Goal: Transaction & Acquisition: Register for event/course

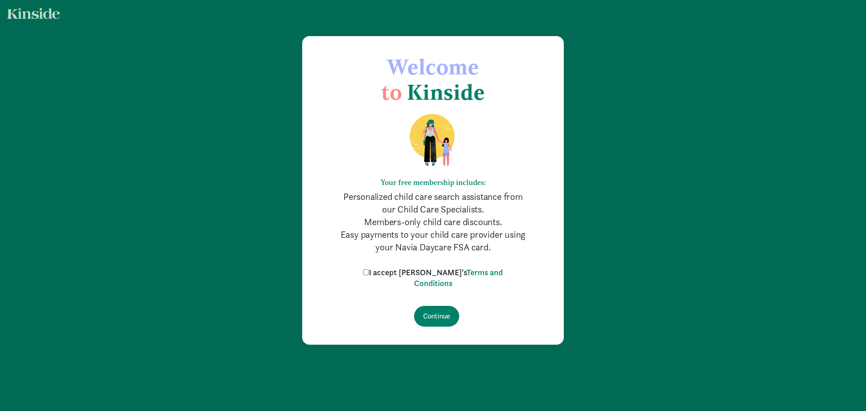
click at [377, 272] on label "I accept Kinside's Terms and Conditions" at bounding box center [433, 278] width 144 height 22
click at [369, 272] on input "I accept Kinside's Terms and Conditions" at bounding box center [366, 272] width 6 height 6
checkbox input "true"
click at [433, 308] on input "Continue" at bounding box center [436, 316] width 45 height 21
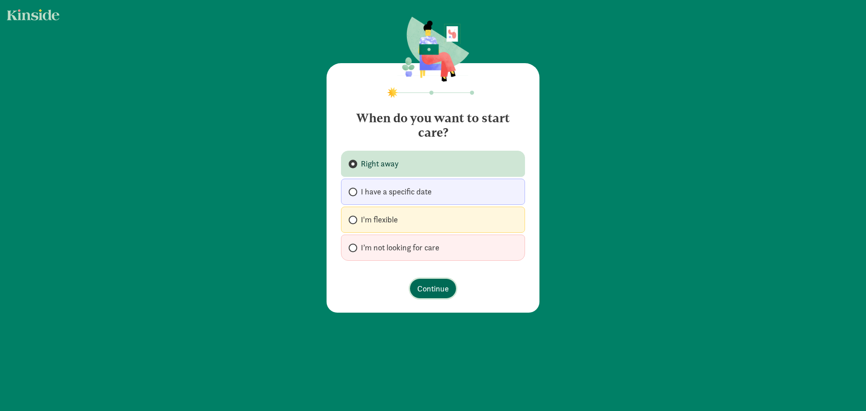
click at [428, 288] on span "Continue" at bounding box center [433, 288] width 32 height 12
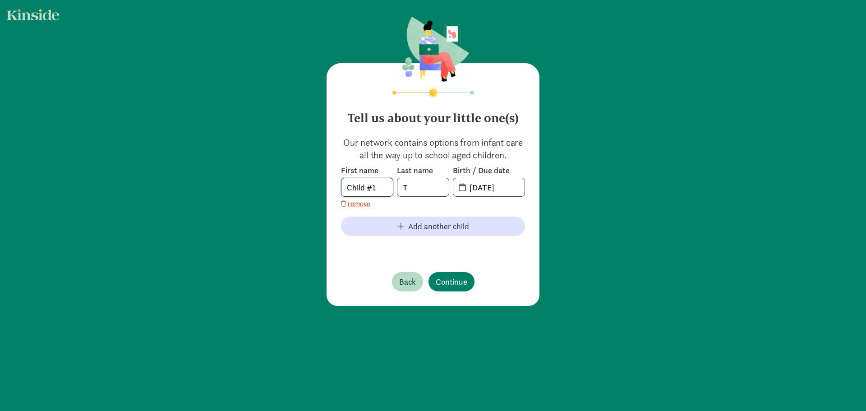
click at [379, 188] on input "Child #1" at bounding box center [367, 187] width 51 height 18
drag, startPoint x: 379, startPoint y: 188, endPoint x: 327, endPoint y: 185, distance: 52.4
click at [327, 185] on div "Tell us about your little one(s) Our network contains options from infant care …" at bounding box center [433, 184] width 213 height 243
type input "[PERSON_NAME]"
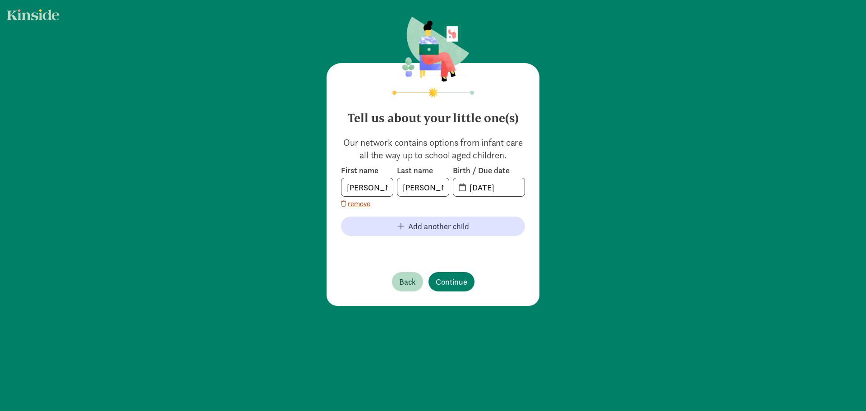
click at [455, 194] on span "[DATE]" at bounding box center [488, 187] width 71 height 18
click at [454, 187] on span "20-25-0916" at bounding box center [488, 187] width 71 height 18
click at [457, 188] on span "20-25-0916" at bounding box center [488, 187] width 71 height 18
click at [464, 189] on input "20-25-0916" at bounding box center [494, 187] width 60 height 18
drag, startPoint x: 515, startPoint y: 186, endPoint x: 430, endPoint y: 185, distance: 85.3
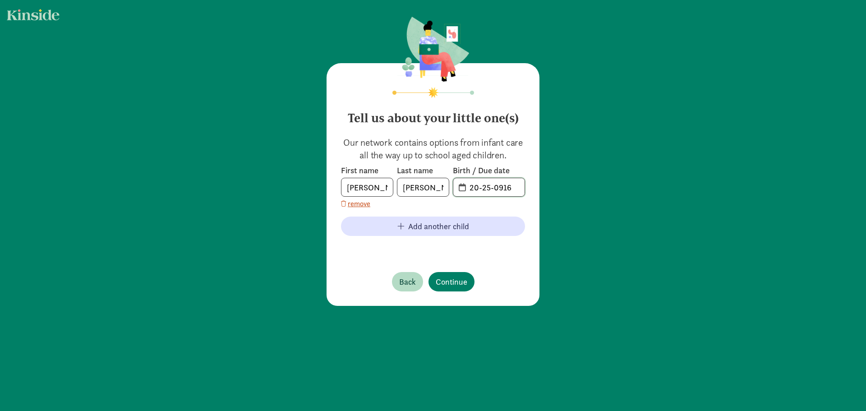
click at [430, 185] on div "First name [PERSON_NAME] Last name [PERSON_NAME] Birth / Due date 20-25-0916" at bounding box center [433, 181] width 184 height 32
type input "[DATE]"
click at [442, 282] on span "Continue" at bounding box center [452, 282] width 32 height 12
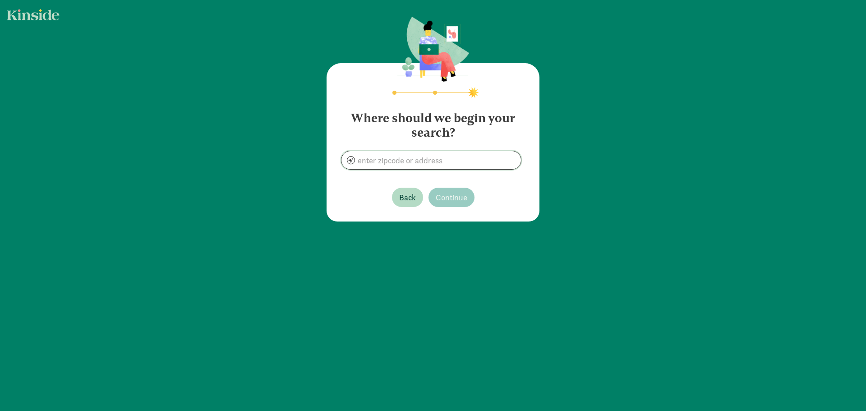
click at [453, 162] on input at bounding box center [432, 160] width 180 height 18
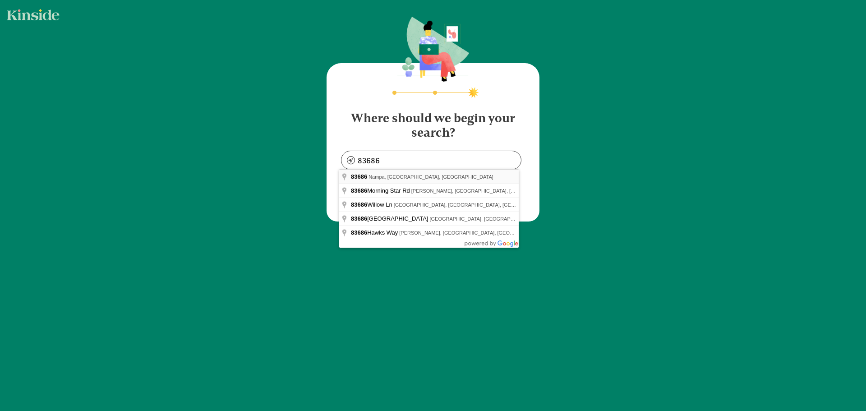
type input "Nampa, ID 83686, [GEOGRAPHIC_DATA]"
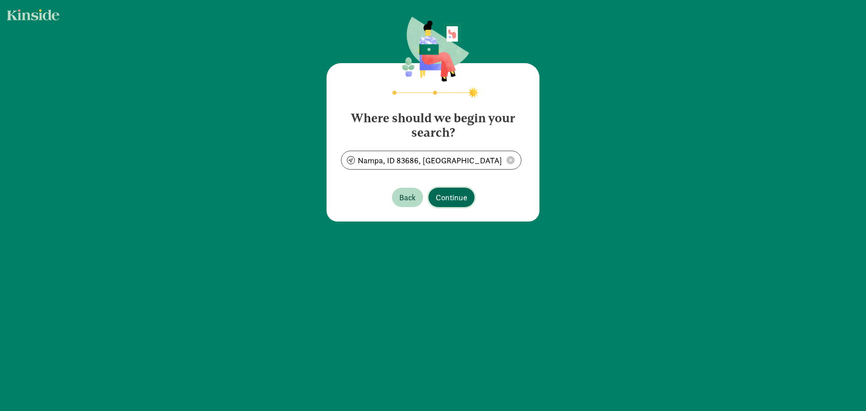
click at [460, 194] on span "Continue" at bounding box center [452, 197] width 32 height 12
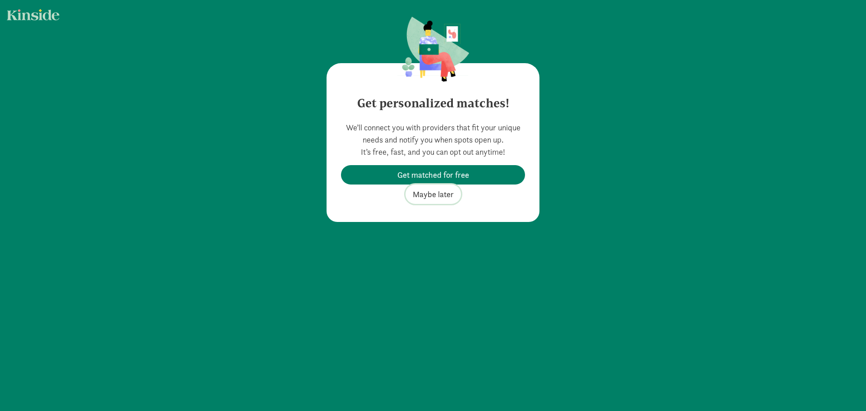
click at [426, 194] on span "Maybe later" at bounding box center [433, 194] width 41 height 12
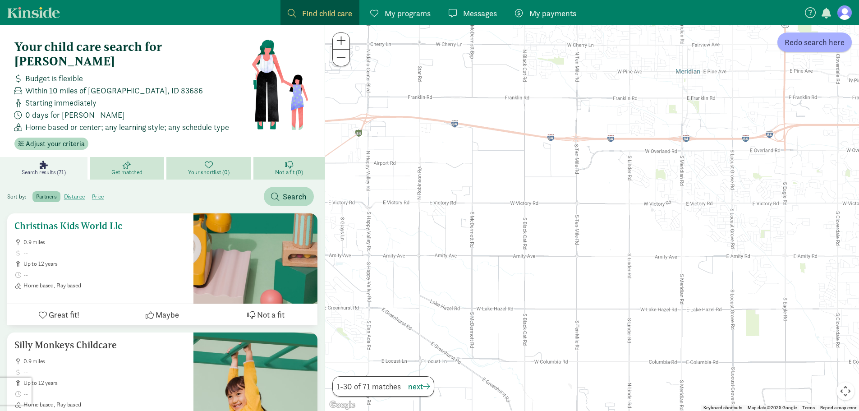
drag, startPoint x: 464, startPoint y: 199, endPoint x: 300, endPoint y: 217, distance: 165.1
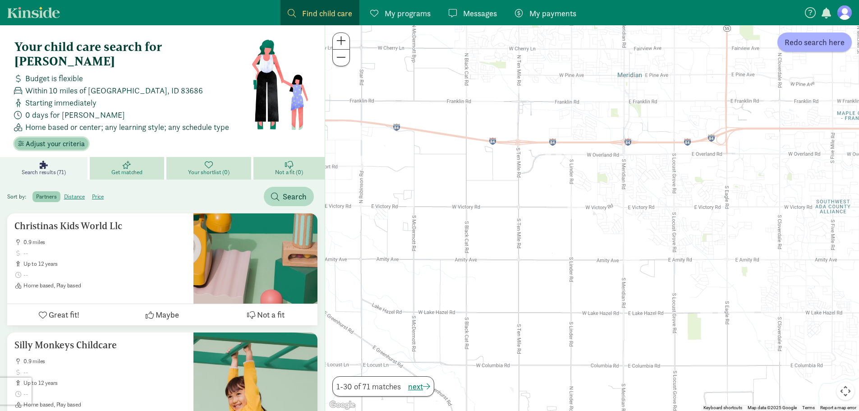
click at [62, 139] on span "Adjust your criteria" at bounding box center [55, 144] width 59 height 11
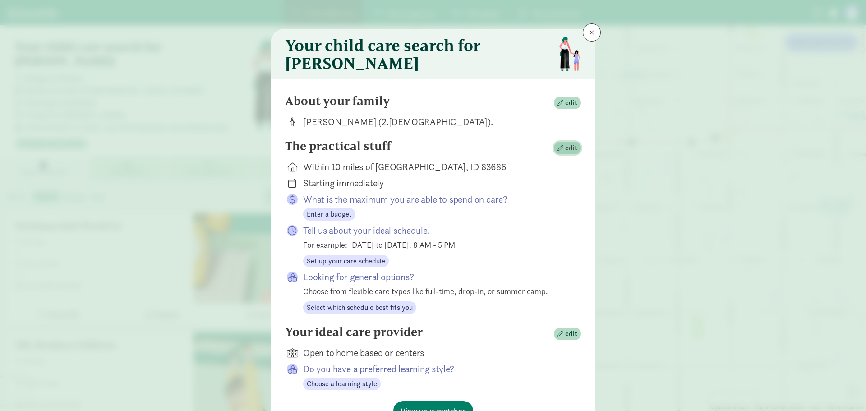
click at [562, 150] on span "edit" at bounding box center [568, 148] width 20 height 11
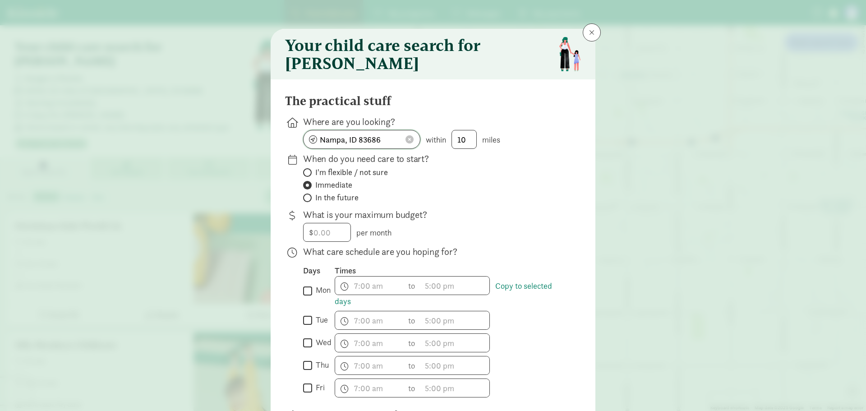
click at [373, 146] on input "Nampa, ID 83686" at bounding box center [362, 139] width 116 height 18
drag, startPoint x: 395, startPoint y: 147, endPoint x: 245, endPoint y: 150, distance: 149.8
click at [245, 150] on div "Your child care search for Jackson The practical stuff Where are you looking? N…" at bounding box center [433, 205] width 866 height 411
type input "Meridian, ID 83642, USA"
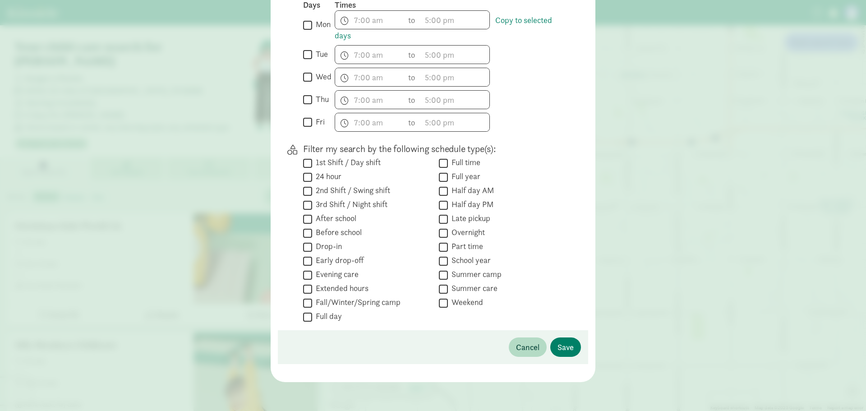
scroll to position [271, 0]
click at [558, 351] on span "Save" at bounding box center [566, 347] width 16 height 12
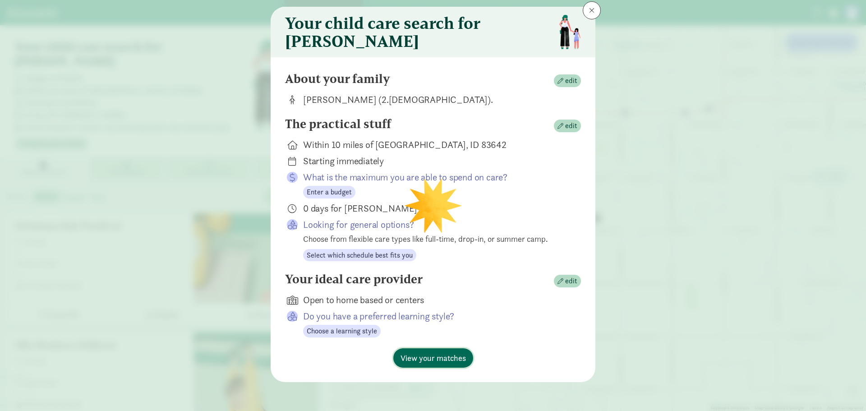
click at [444, 357] on span "View your matches" at bounding box center [433, 358] width 65 height 12
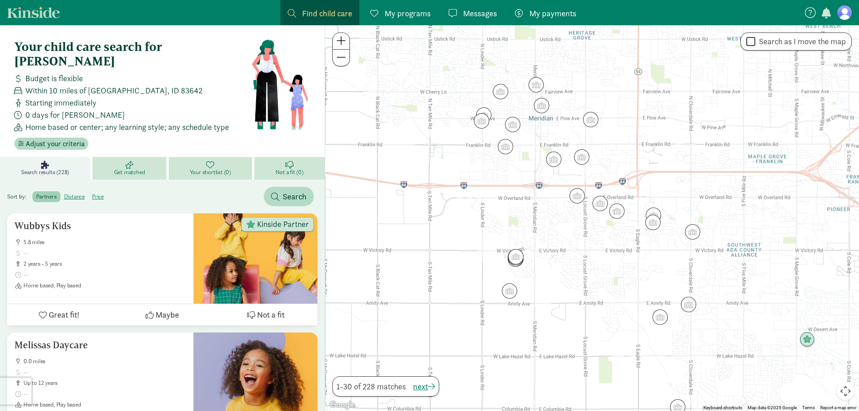
drag, startPoint x: 499, startPoint y: 201, endPoint x: 568, endPoint y: 235, distance: 77.3
click at [565, 235] on div at bounding box center [592, 218] width 534 height 386
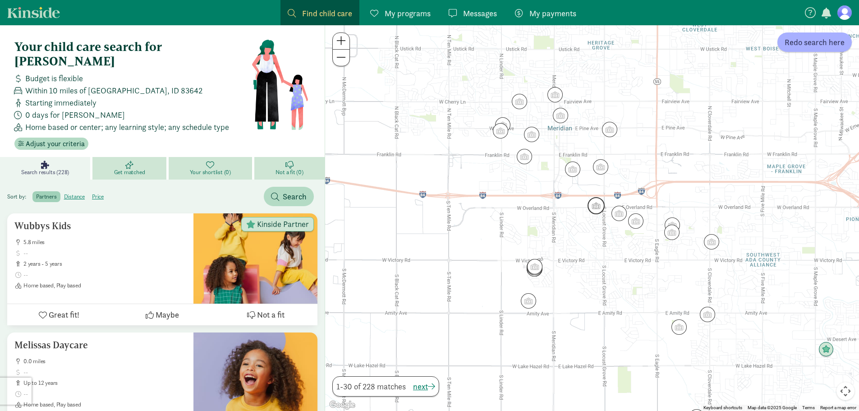
click at [596, 213] on img "Click to see details" at bounding box center [596, 205] width 17 height 17
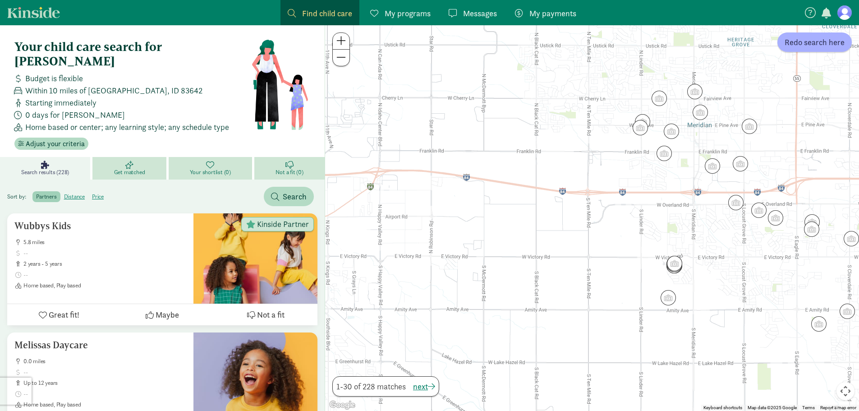
drag, startPoint x: 488, startPoint y: 211, endPoint x: 630, endPoint y: 208, distance: 142.2
click at [630, 208] on div "To navigate, press the arrow keys." at bounding box center [592, 218] width 534 height 386
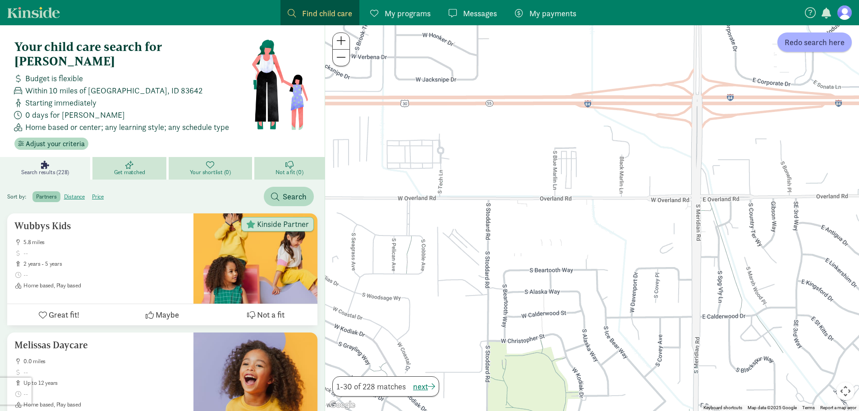
drag, startPoint x: 457, startPoint y: 234, endPoint x: 513, endPoint y: 237, distance: 56.5
click at [513, 237] on div at bounding box center [592, 218] width 534 height 386
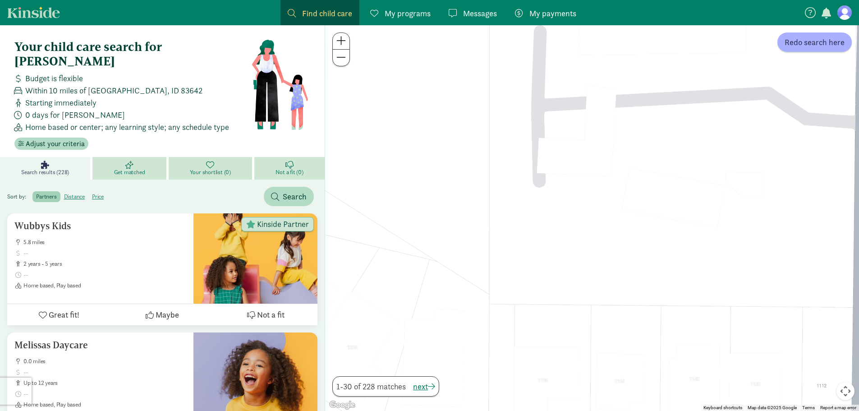
click at [643, 203] on div at bounding box center [592, 218] width 534 height 386
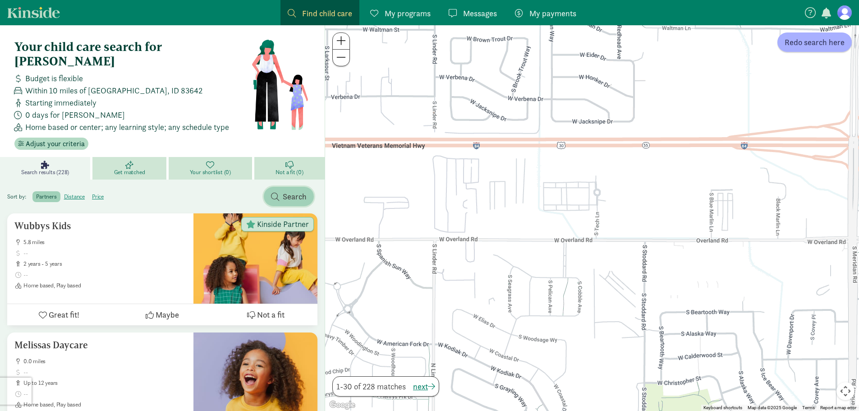
click at [281, 190] on span "Search" at bounding box center [289, 196] width 36 height 12
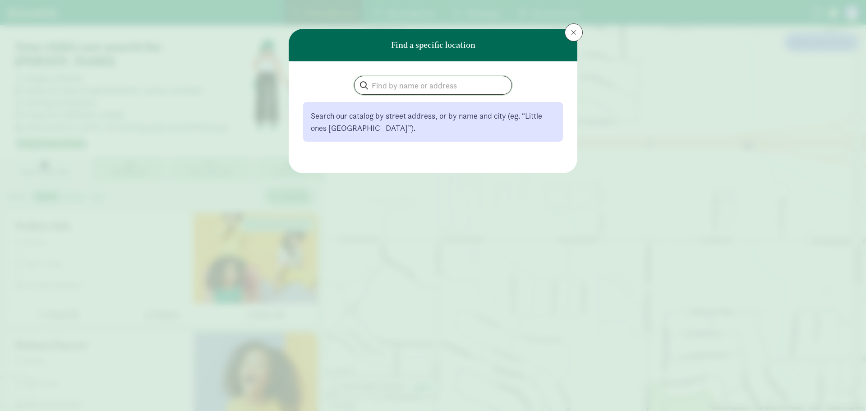
click at [389, 91] on input "search" at bounding box center [433, 85] width 157 height 18
type input "A childs choice montessori"
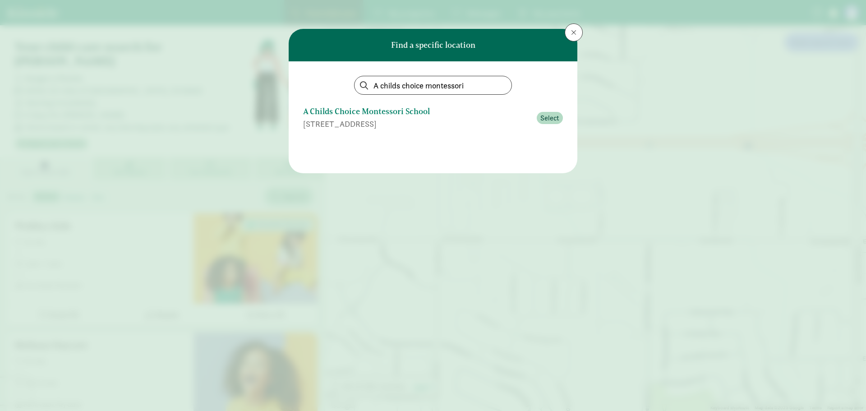
click at [403, 120] on div "1797 S Millennium Way, Meridian, ID" at bounding box center [417, 124] width 228 height 12
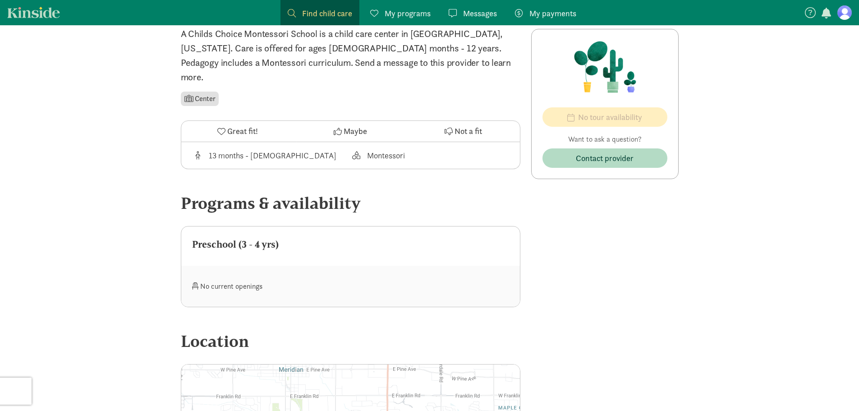
scroll to position [226, 0]
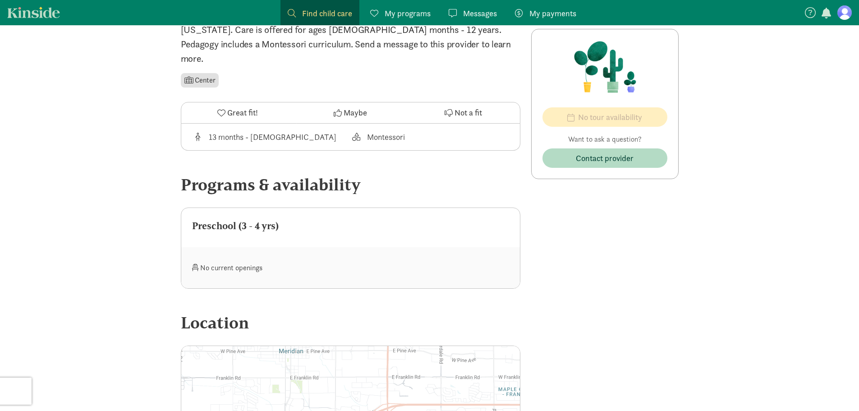
click at [282, 131] on div "13 months - 12 years old" at bounding box center [273, 137] width 128 height 12
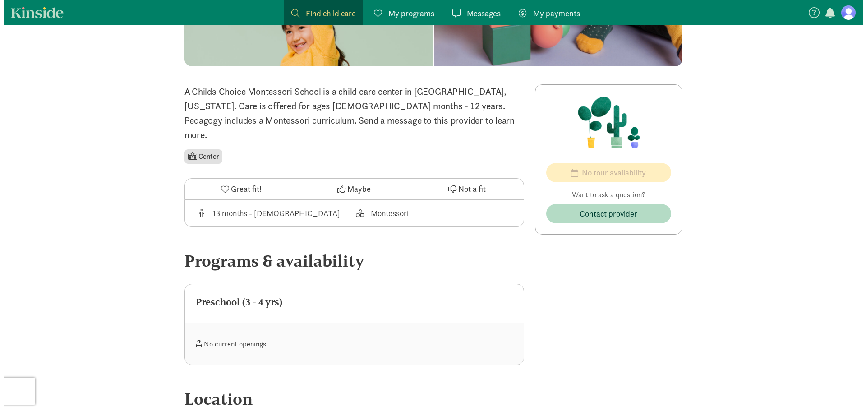
scroll to position [0, 0]
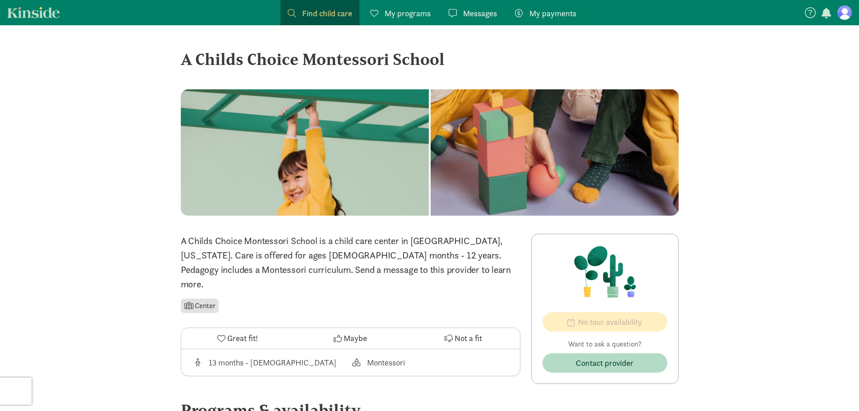
click at [316, 16] on span "Find child care" at bounding box center [327, 13] width 50 height 12
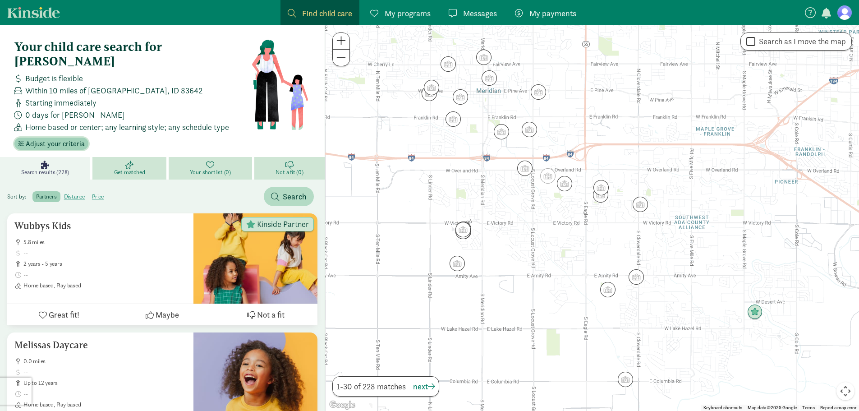
click at [62, 139] on span "Adjust your criteria" at bounding box center [55, 144] width 59 height 11
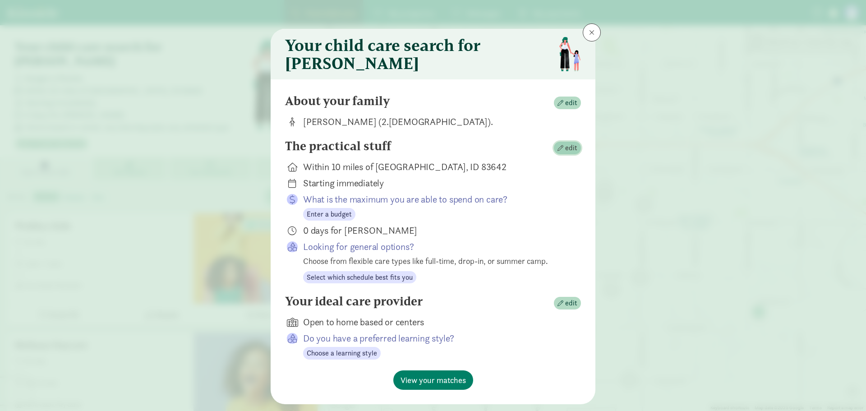
click at [571, 153] on span "edit" at bounding box center [571, 148] width 12 height 11
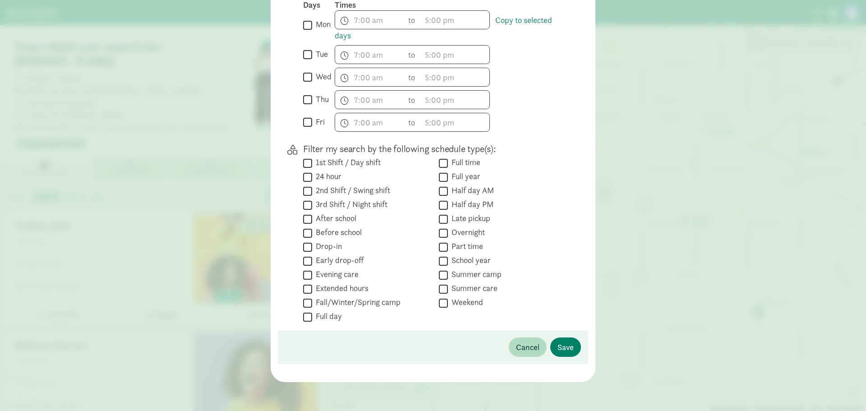
scroll to position [45, 0]
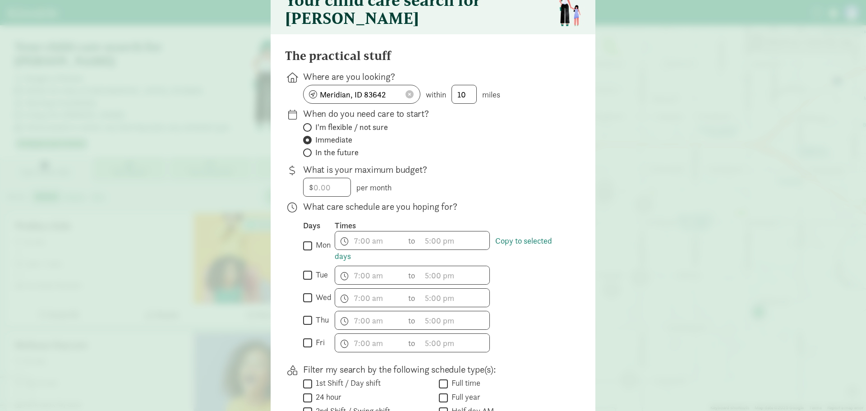
click at [330, 133] on span "I'm flexible / not sure" at bounding box center [351, 127] width 73 height 11
click at [309, 130] on input "I'm flexible / not sure" at bounding box center [306, 128] width 6 height 6
radio input "true"
radio input "false"
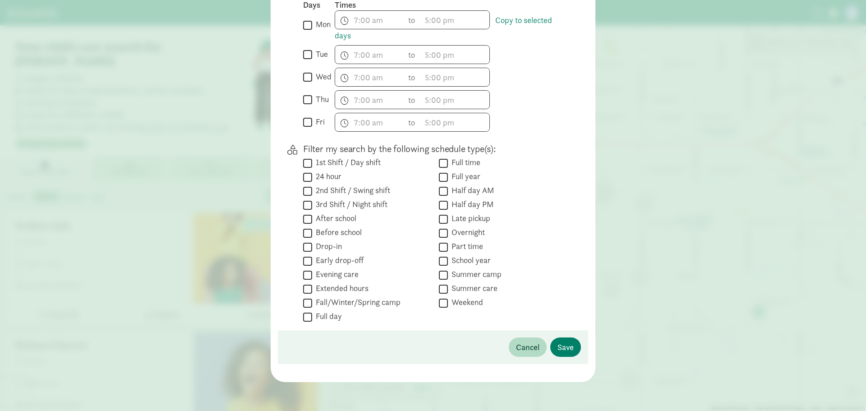
scroll to position [272, 0]
click at [554, 348] on button "Save" at bounding box center [565, 346] width 31 height 19
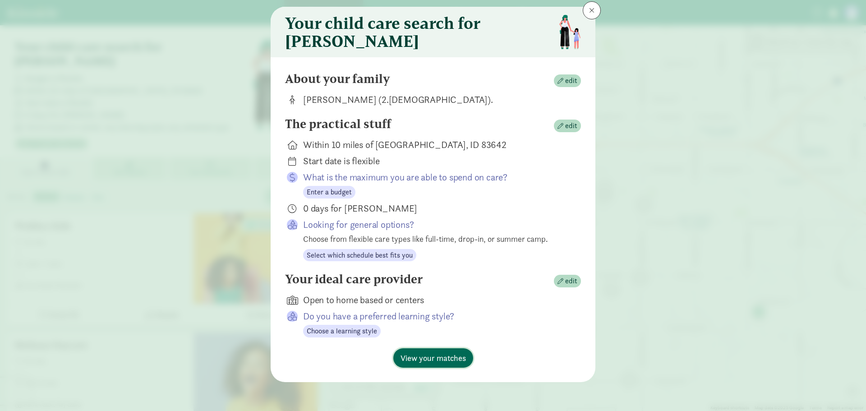
click at [462, 353] on span "View your matches" at bounding box center [433, 358] width 65 height 12
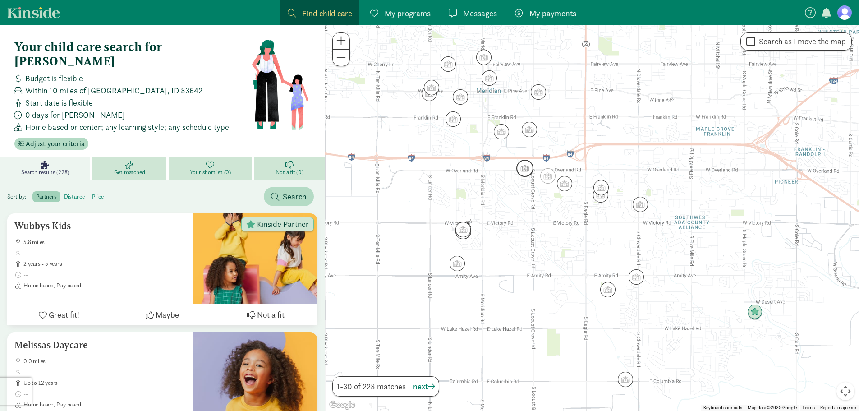
click at [527, 173] on img "Click to see details" at bounding box center [525, 168] width 17 height 17
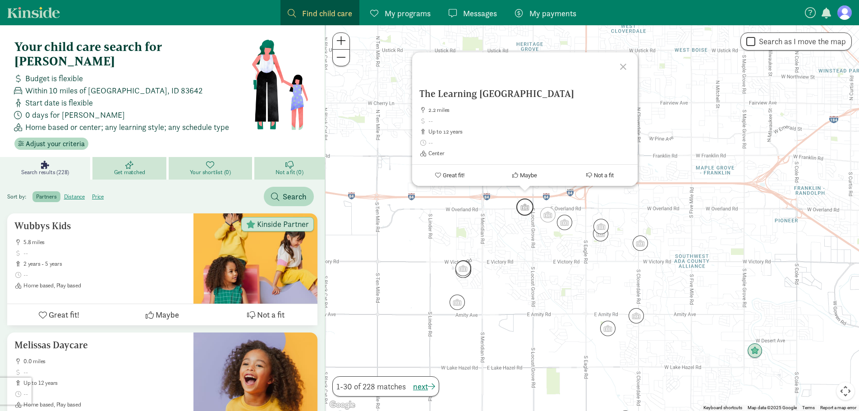
click at [526, 202] on img "Click to see details" at bounding box center [525, 207] width 17 height 17
click at [625, 60] on div at bounding box center [625, 65] width 26 height 26
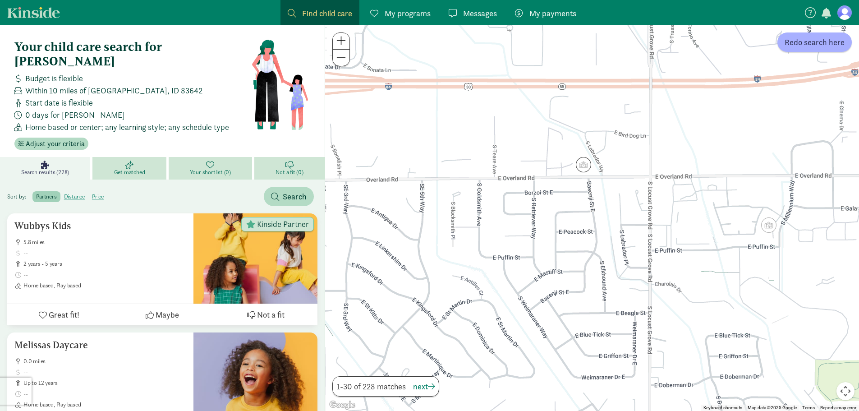
click at [319, 12] on span "Find child care" at bounding box center [327, 13] width 50 height 12
click at [296, 190] on span "Search" at bounding box center [295, 196] width 24 height 12
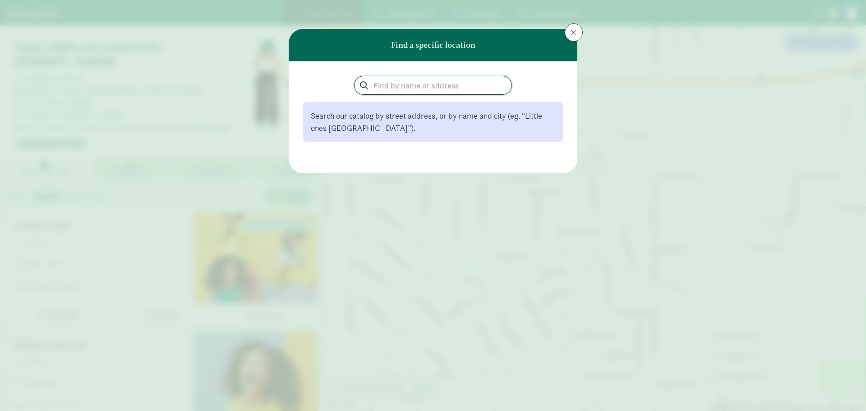
click at [380, 85] on input "search" at bounding box center [433, 85] width 157 height 18
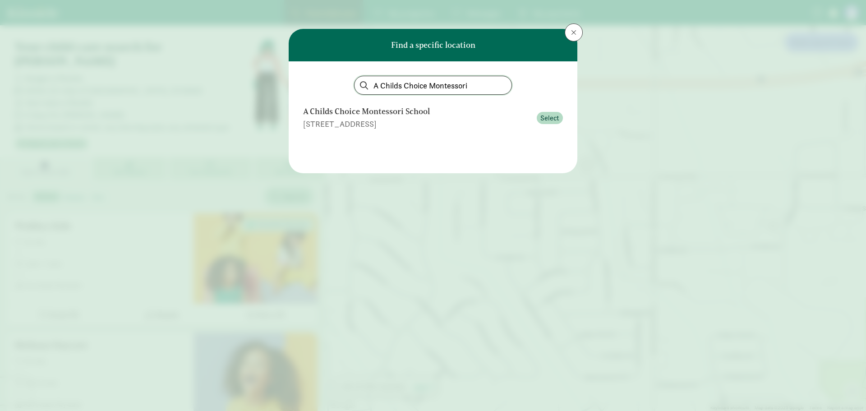
type input "A Childs Choice Montessori"
click at [424, 113] on div "A Childs Choice Montessori School" at bounding box center [417, 112] width 228 height 12
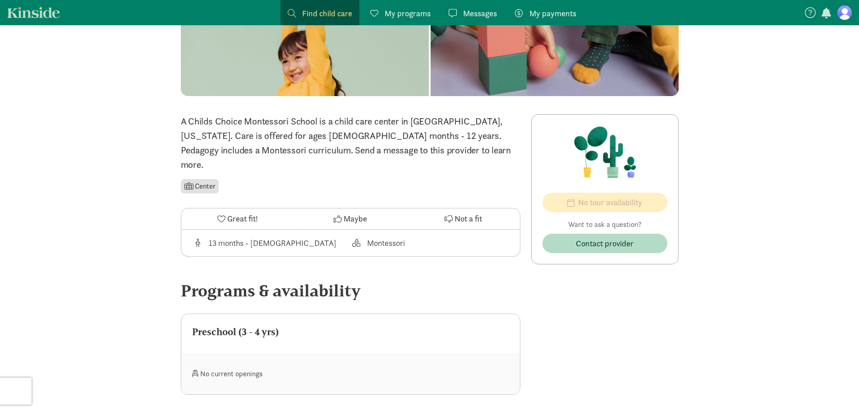
scroll to position [135, 0]
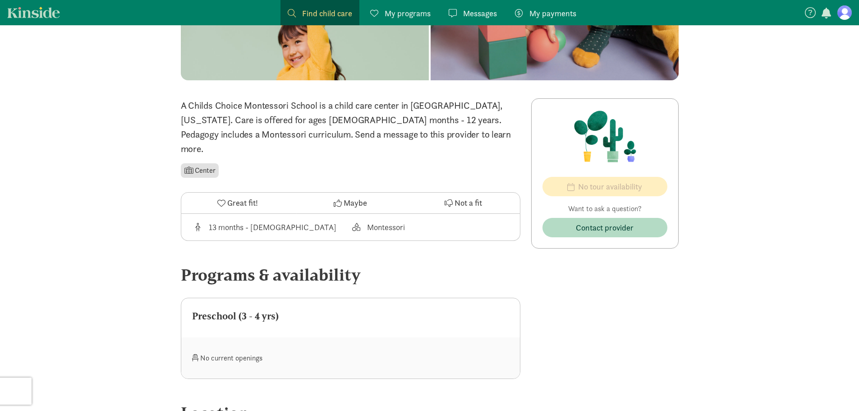
drag, startPoint x: 316, startPoint y: 127, endPoint x: 456, endPoint y: 144, distance: 141.3
click at [456, 144] on div "A Childs Choice Montessori School is a child care center in Meridian, Idaho. Ca…" at bounding box center [351, 138] width 340 height 81
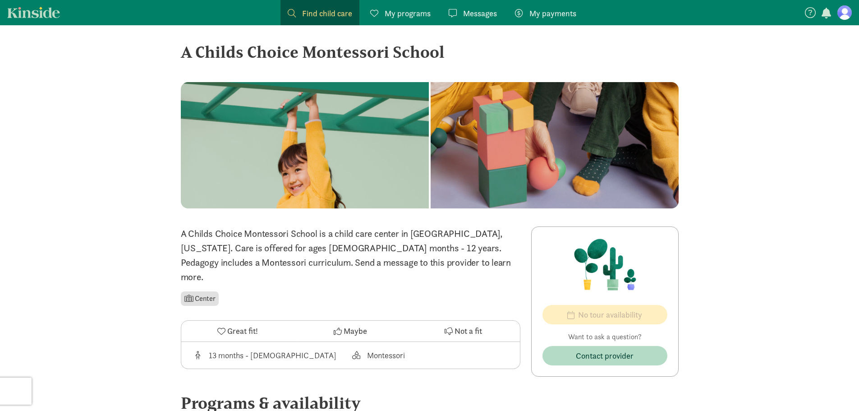
scroll to position [0, 0]
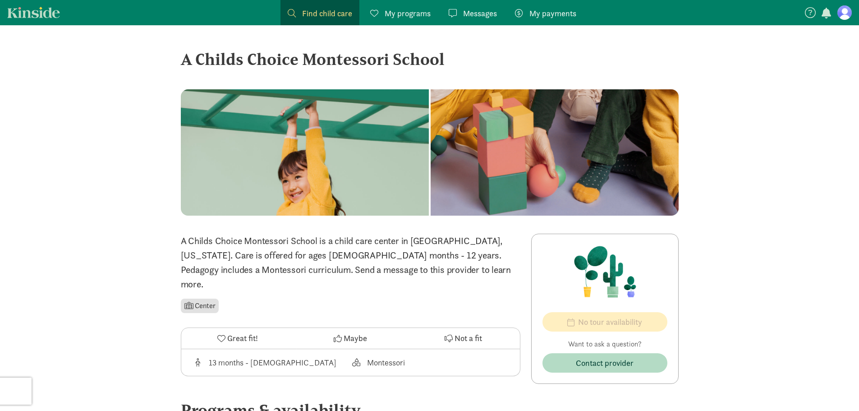
click at [315, 53] on div "A Childs Choice Montessori School" at bounding box center [430, 59] width 498 height 24
click at [316, 60] on div "A Childs Choice Montessori School" at bounding box center [430, 59] width 498 height 24
click at [842, 13] on figure at bounding box center [845, 12] width 14 height 14
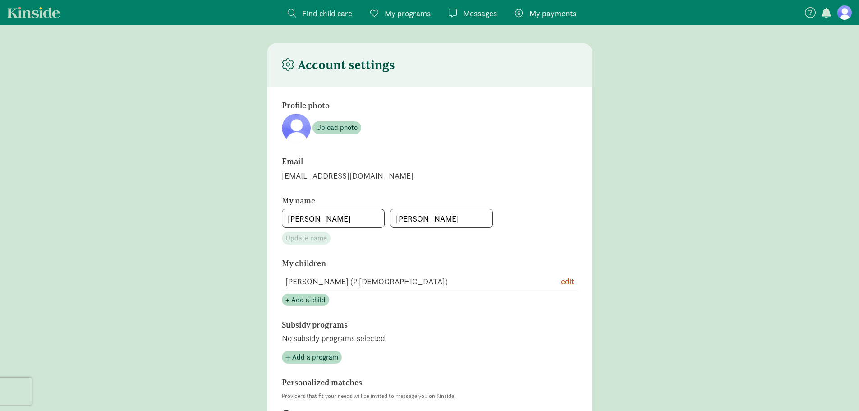
click at [814, 12] on icon at bounding box center [810, 12] width 11 height 11
click at [851, 32] on icon at bounding box center [849, 36] width 8 height 11
click at [815, 11] on icon at bounding box center [810, 12] width 11 height 11
click at [317, 22] on link "Find child care Find" at bounding box center [320, 12] width 79 height 25
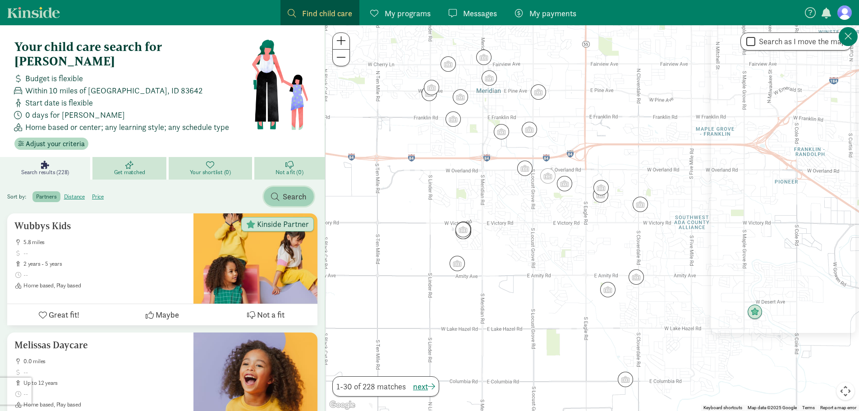
click at [293, 190] on span "Search" at bounding box center [295, 196] width 24 height 12
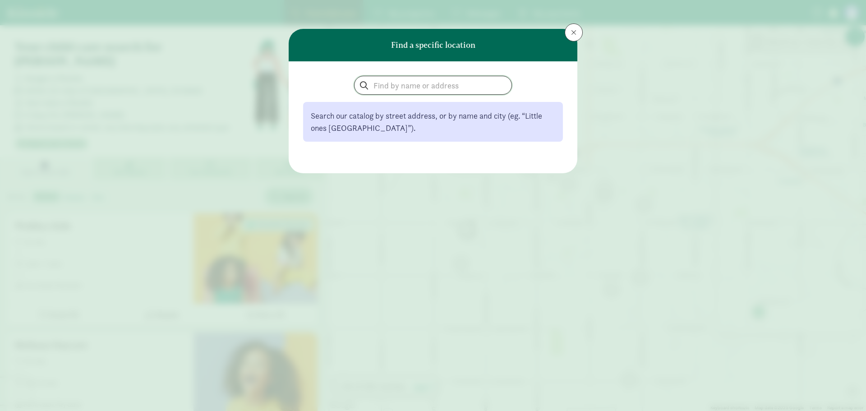
click at [377, 83] on input "search" at bounding box center [433, 85] width 157 height 18
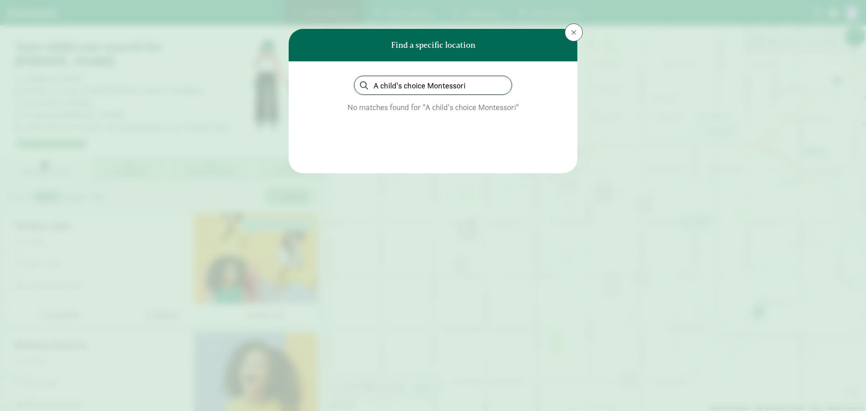
type input "A child's choice Montessori"
click at [470, 90] on input "A child's choice Montessori" at bounding box center [433, 85] width 157 height 18
click at [573, 31] on span at bounding box center [573, 32] width 5 height 7
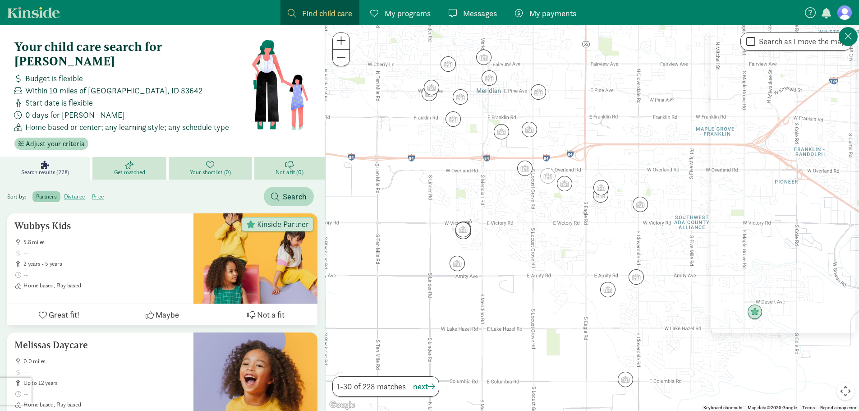
click at [307, 12] on span "Find child care" at bounding box center [327, 13] width 50 height 12
click at [288, 14] on span at bounding box center [292, 13] width 8 height 8
click at [296, 14] on div "Find child care Find" at bounding box center [320, 13] width 65 height 12
click at [287, 10] on link "Find child care Find" at bounding box center [320, 12] width 79 height 25
click at [293, 12] on span at bounding box center [292, 13] width 8 height 8
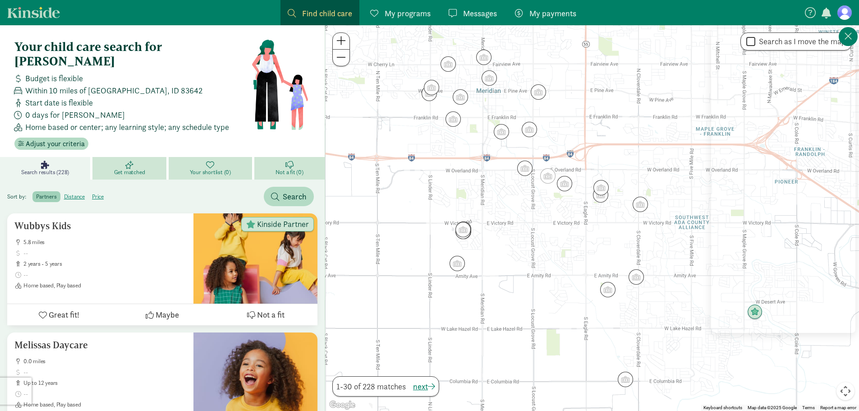
click at [331, 12] on span "Find child care" at bounding box center [327, 13] width 50 height 12
click at [292, 13] on span at bounding box center [292, 13] width 8 height 8
click at [288, 190] on span "Search" at bounding box center [295, 196] width 24 height 12
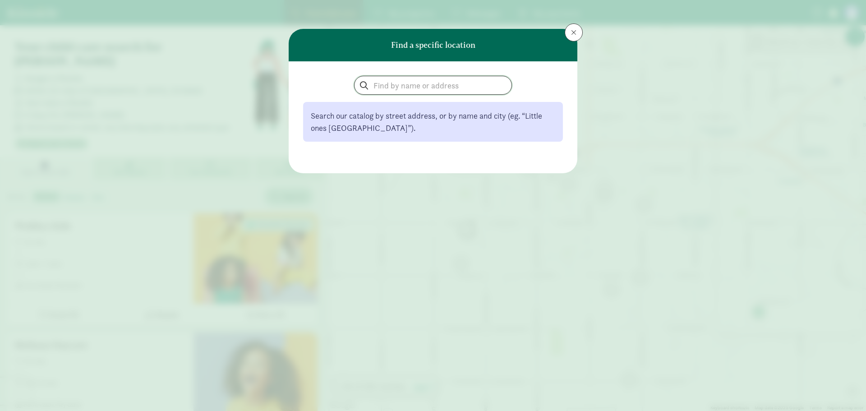
click at [397, 90] on input "search" at bounding box center [433, 85] width 157 height 18
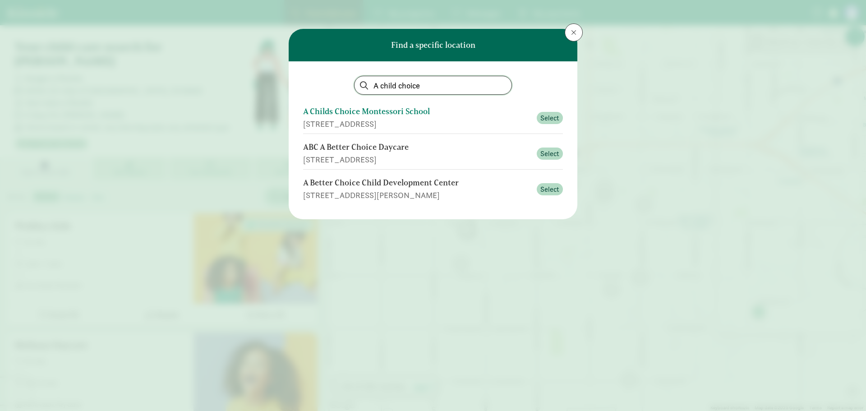
type input "A child choice"
click at [428, 111] on div "A Childs Choice Montessori School" at bounding box center [417, 112] width 228 height 12
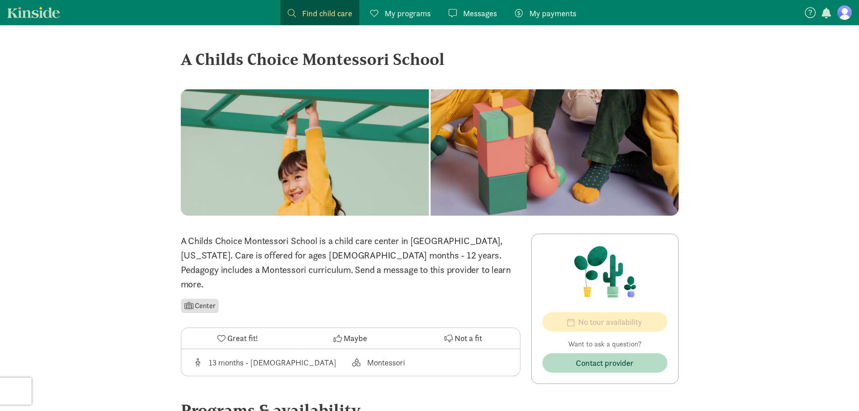
click at [194, 277] on div "A Childs Choice Montessori School is a child care center in [GEOGRAPHIC_DATA], …" at bounding box center [351, 274] width 340 height 81
click at [195, 281] on div "A Childs Choice Montessori School is a child care center in [GEOGRAPHIC_DATA], …" at bounding box center [351, 274] width 340 height 81
click at [344, 177] on div at bounding box center [305, 152] width 248 height 126
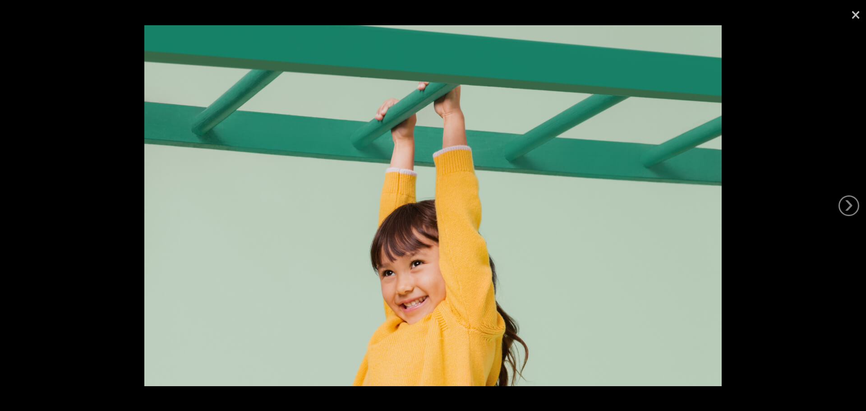
click at [858, 8] on link "×" at bounding box center [856, 13] width 21 height 27
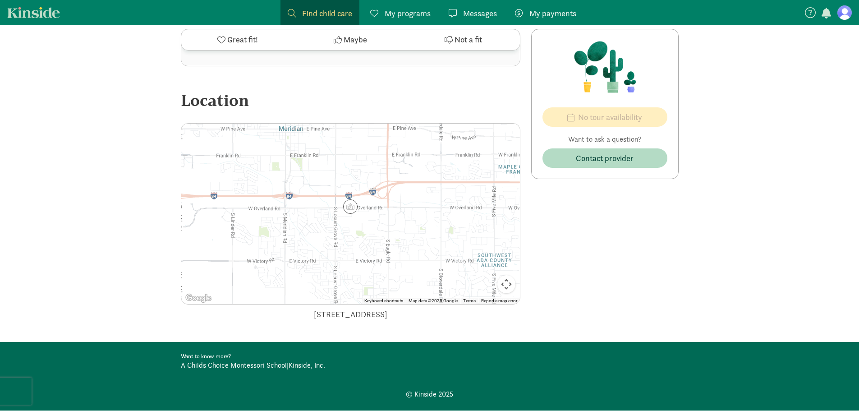
scroll to position [458, 0]
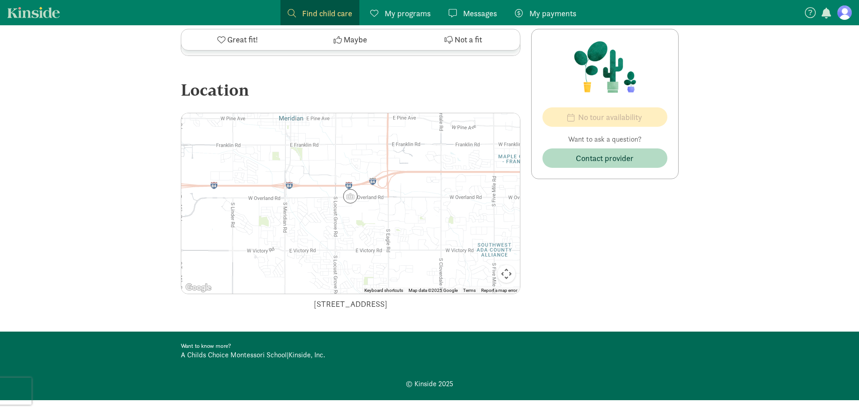
click at [353, 189] on img at bounding box center [350, 196] width 14 height 14
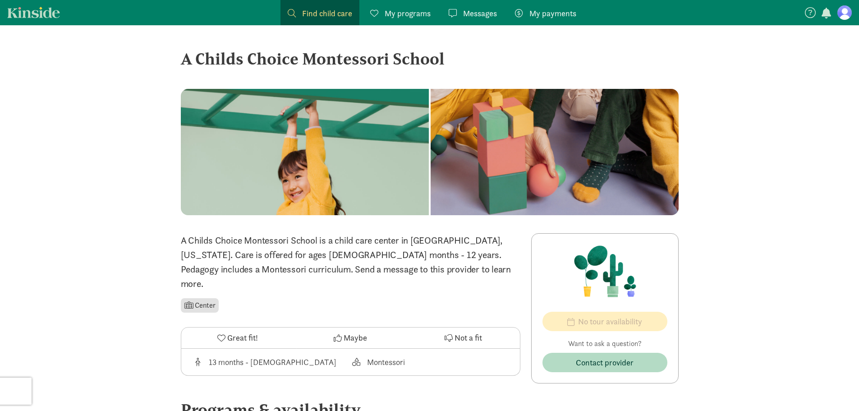
scroll to position [0, 0]
click at [304, 5] on link "Find child care Find" at bounding box center [320, 12] width 79 height 25
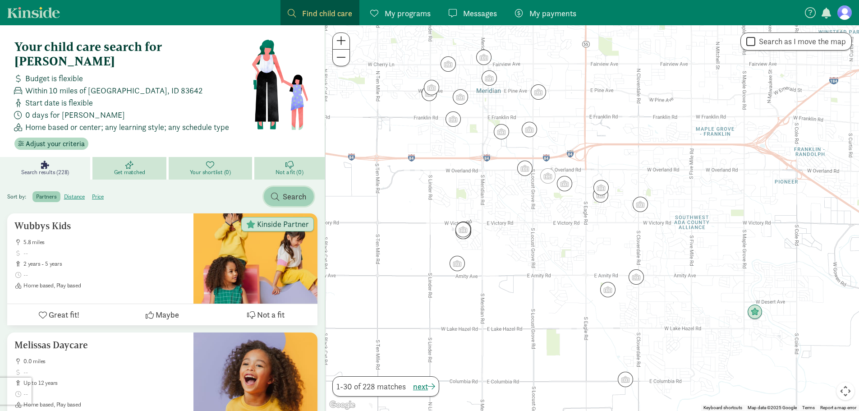
click at [290, 187] on button "Search" at bounding box center [289, 196] width 50 height 19
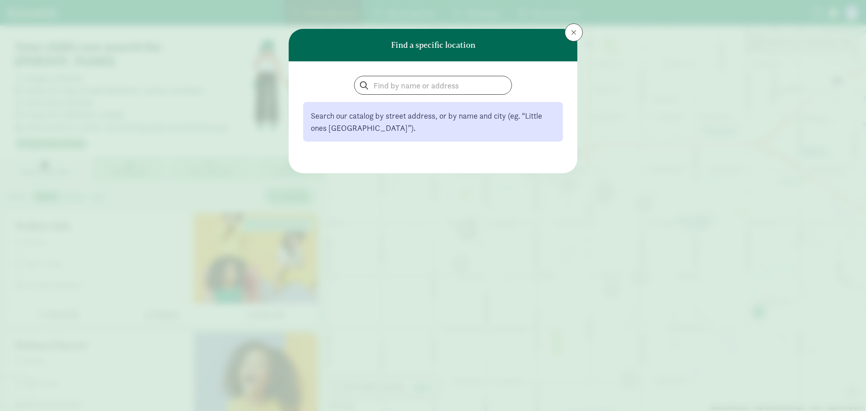
click at [582, 23] on div "Find a specific location Search our catalog by street address, or by name and c…" at bounding box center [433, 205] width 866 height 411
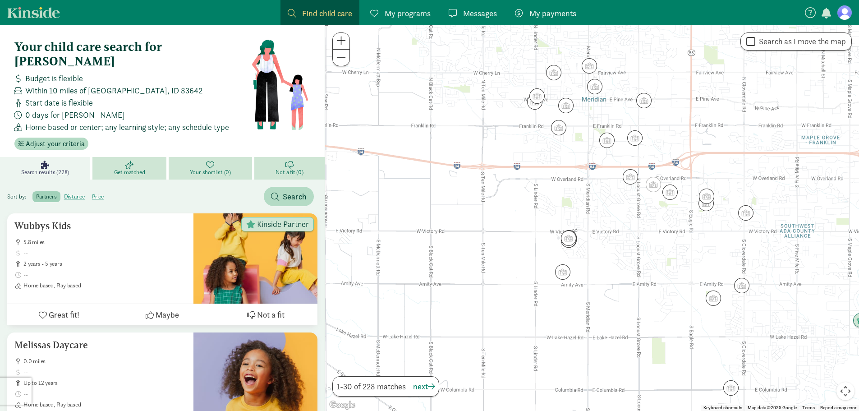
drag, startPoint x: 427, startPoint y: 142, endPoint x: 533, endPoint y: 151, distance: 105.9
click at [533, 151] on div at bounding box center [592, 218] width 534 height 386
click at [284, 191] on button "Search" at bounding box center [289, 196] width 50 height 19
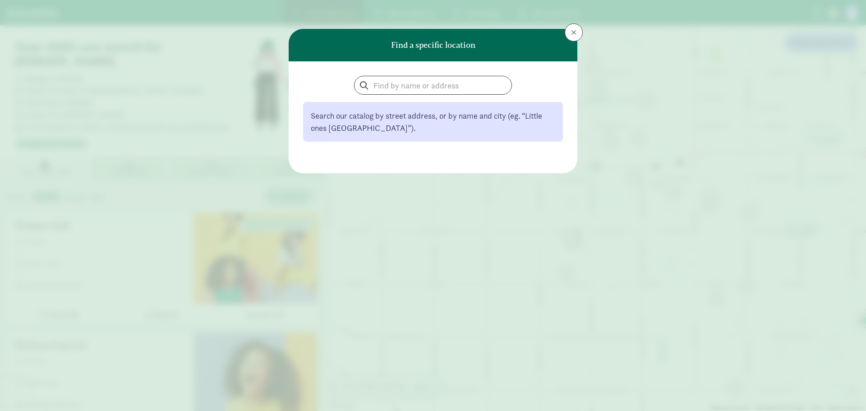
click at [553, 46] on header "Find a specific location" at bounding box center [433, 45] width 289 height 32
click at [575, 37] on button at bounding box center [574, 32] width 18 height 18
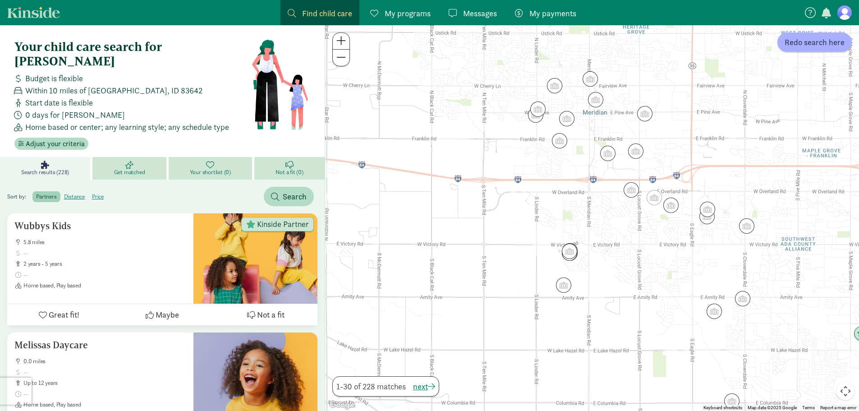
drag, startPoint x: 518, startPoint y: 173, endPoint x: 521, endPoint y: 195, distance: 21.8
click at [521, 195] on div at bounding box center [592, 218] width 534 height 386
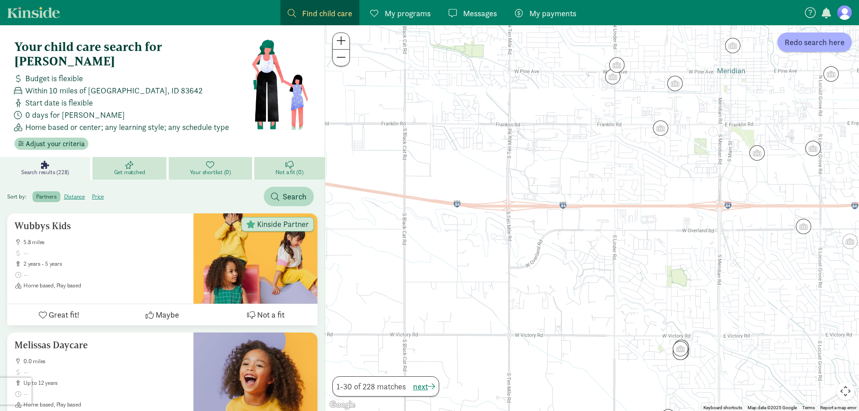
drag, startPoint x: 467, startPoint y: 210, endPoint x: 530, endPoint y: 244, distance: 71.5
click at [530, 244] on div at bounding box center [592, 218] width 534 height 386
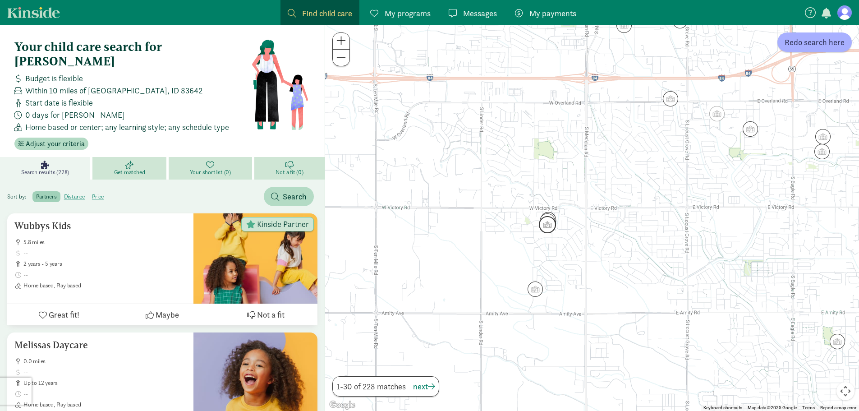
click at [551, 219] on img "Click to see details" at bounding box center [547, 224] width 17 height 17
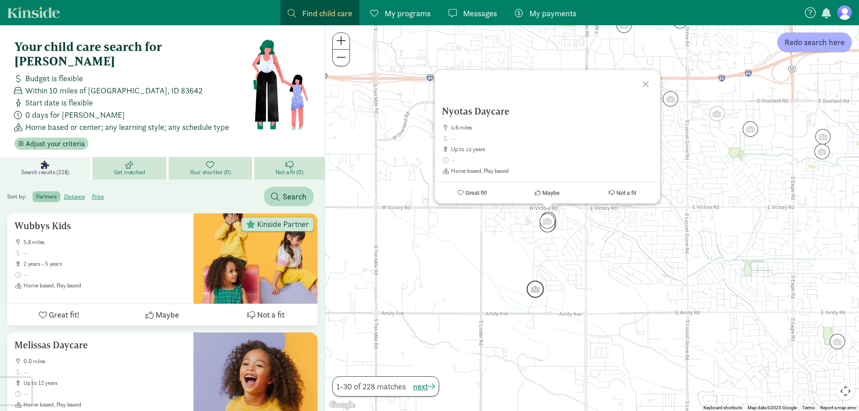
click at [538, 288] on img "Click to see details" at bounding box center [535, 289] width 17 height 17
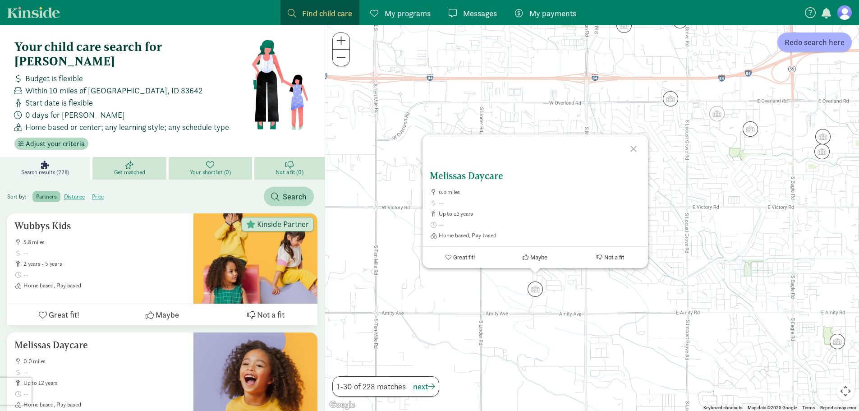
scroll to position [45, 0]
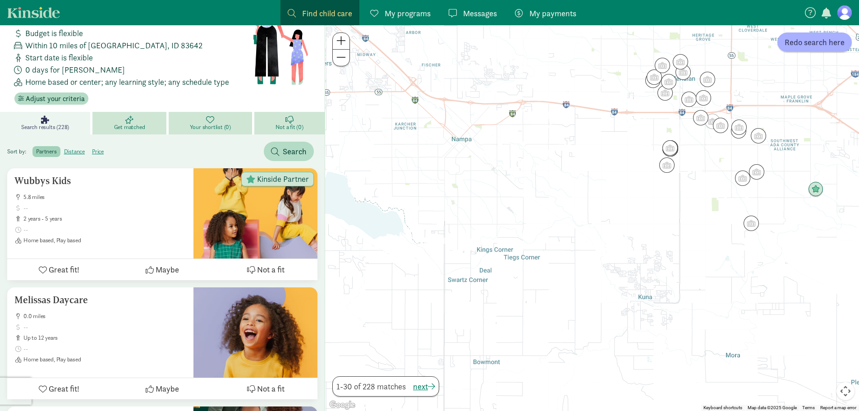
drag, startPoint x: 470, startPoint y: 274, endPoint x: 518, endPoint y: 166, distance: 118.4
click at [522, 164] on div at bounding box center [592, 218] width 534 height 386
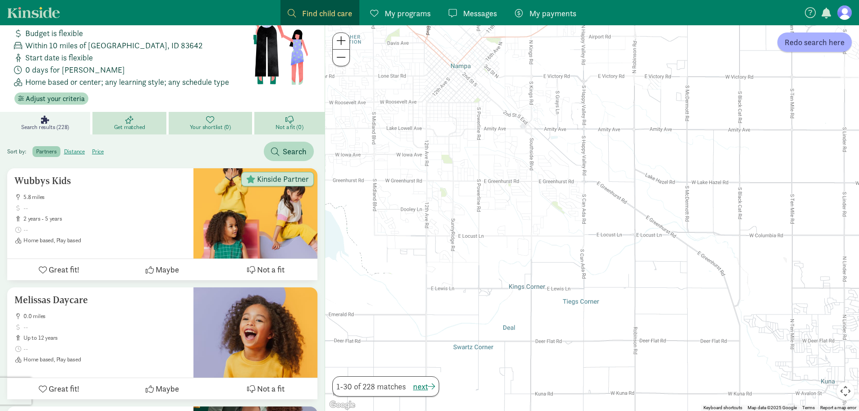
scroll to position [0, 0]
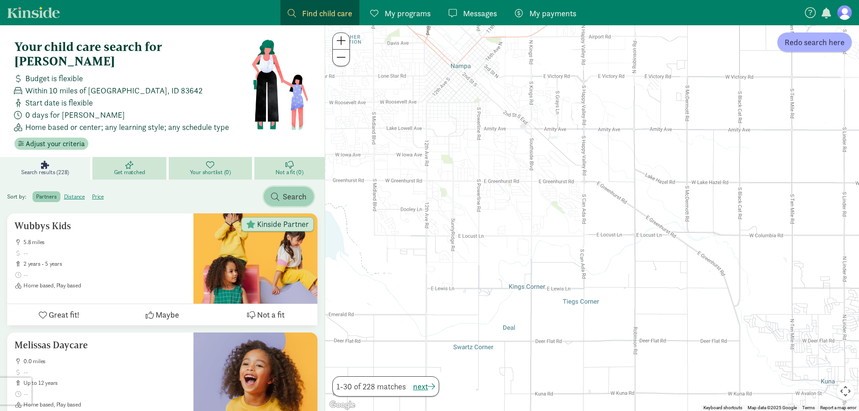
click at [282, 190] on span "Search" at bounding box center [289, 196] width 36 height 12
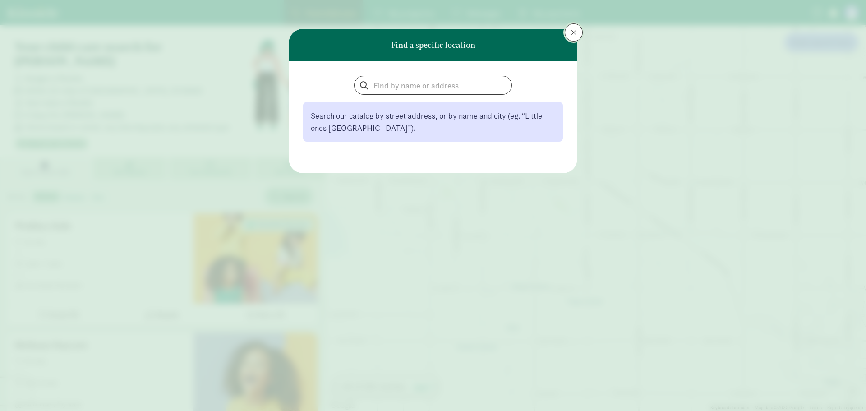
click at [574, 28] on button at bounding box center [574, 32] width 18 height 18
